Goal: Unclear

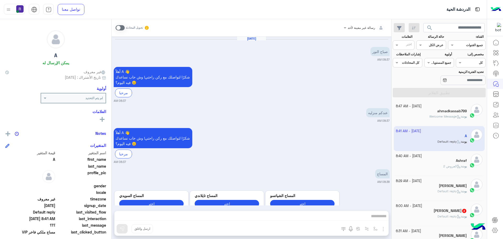
scroll to position [198, 0]
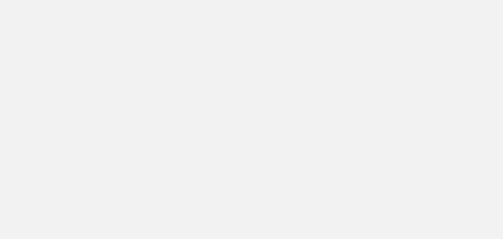
scroll to position [197, 0]
